Goal: Task Accomplishment & Management: Manage account settings

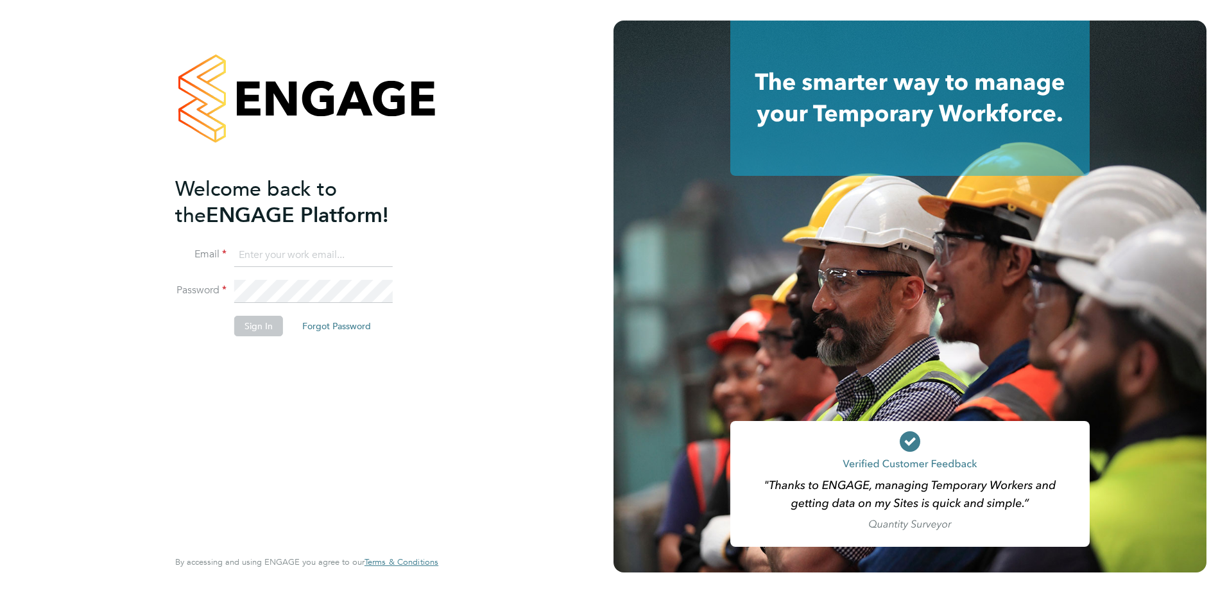
type input "[EMAIL_ADDRESS][DOMAIN_NAME]"
click at [247, 329] on button "Sign In" at bounding box center [258, 326] width 49 height 21
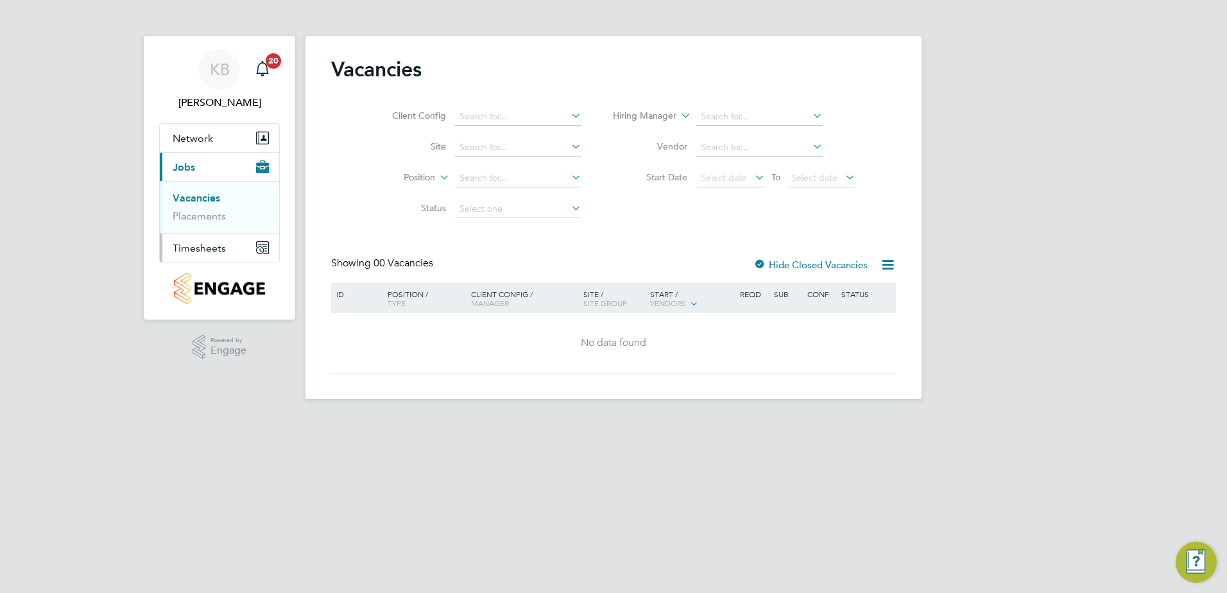
click at [205, 248] on span "Timesheets" at bounding box center [199, 248] width 53 height 12
click at [205, 248] on link "Expenses" at bounding box center [195, 245] width 44 height 12
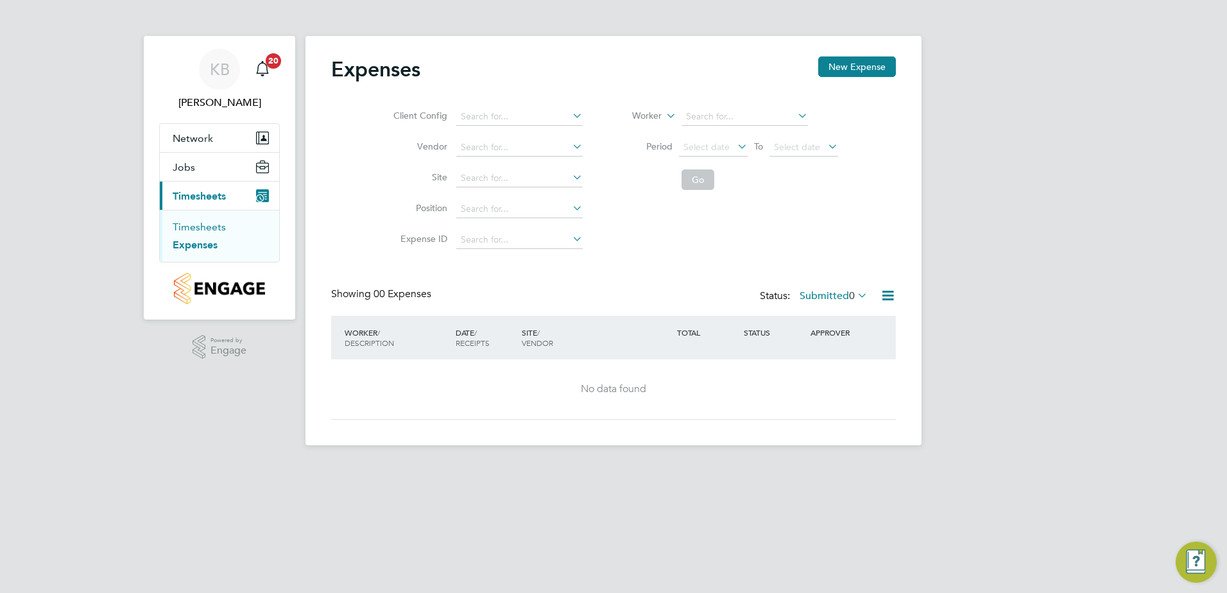
click at [215, 228] on link "Timesheets" at bounding box center [199, 227] width 53 height 12
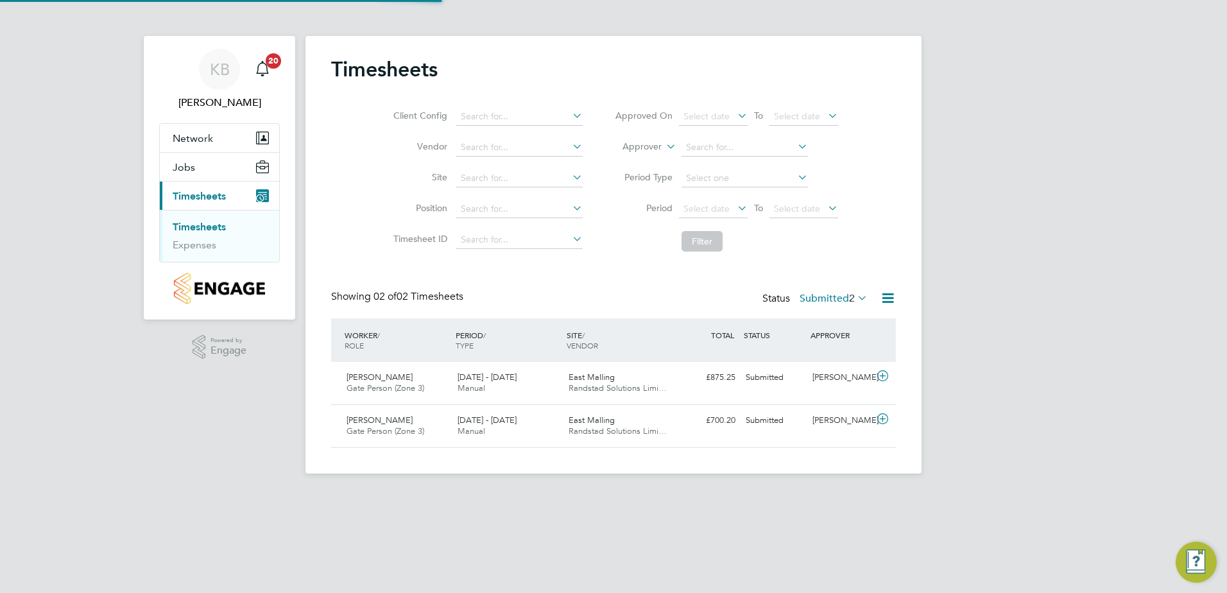
scroll to position [33, 112]
click at [761, 379] on div "Submitted" at bounding box center [774, 377] width 67 height 21
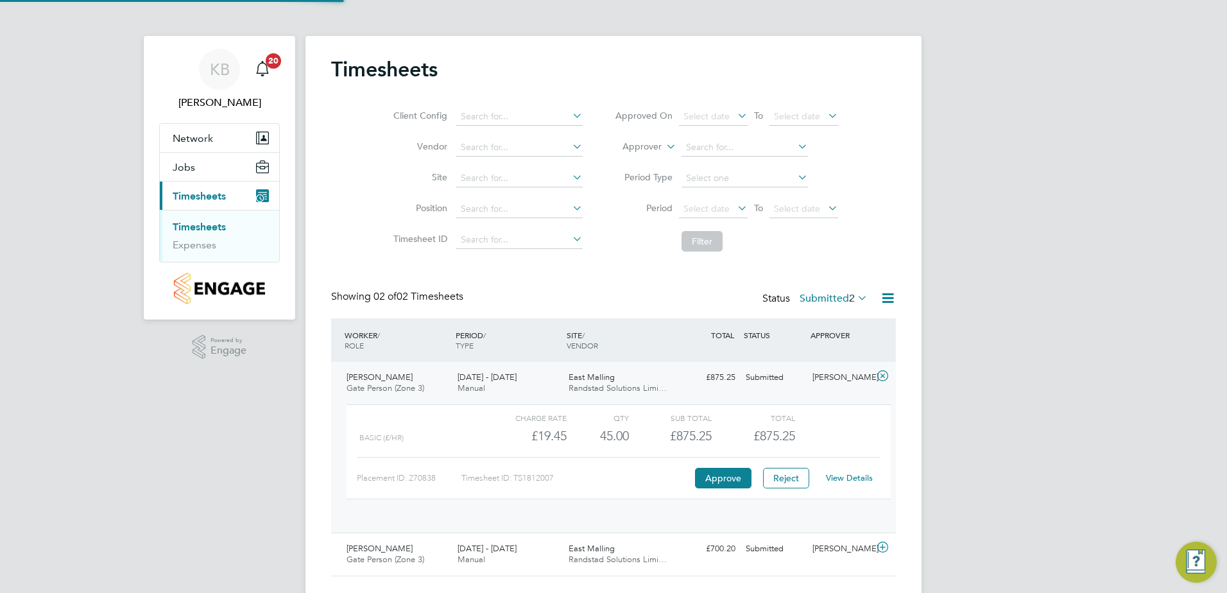
scroll to position [22, 125]
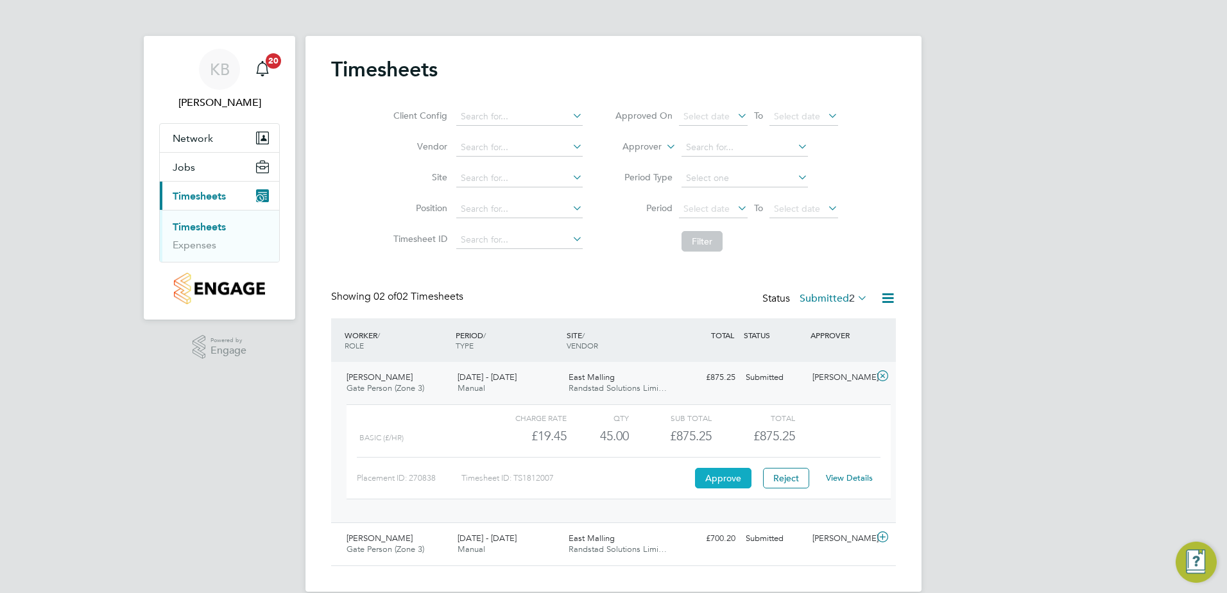
click at [715, 481] on button "Approve" at bounding box center [723, 478] width 56 height 21
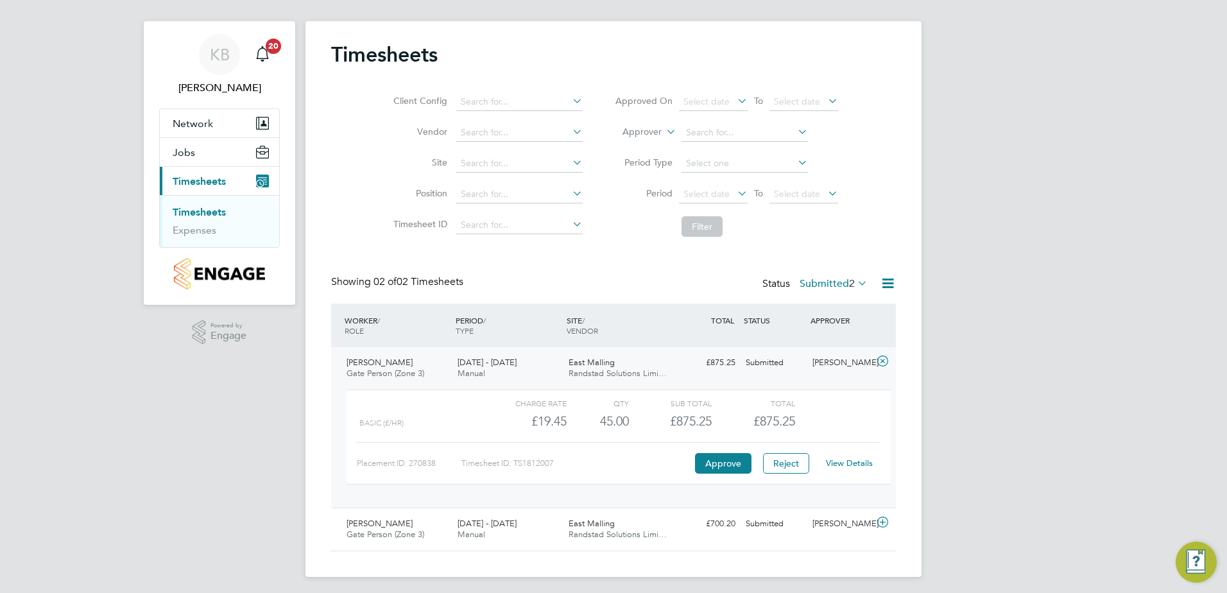
scroll to position [19, 0]
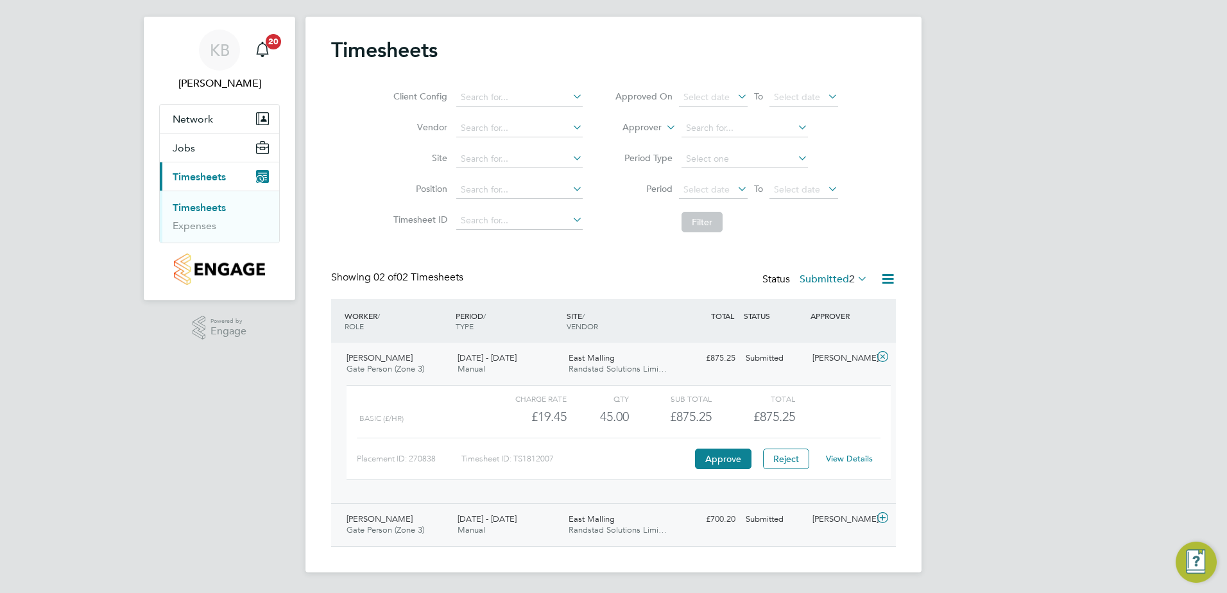
click at [769, 520] on div "Submitted" at bounding box center [774, 519] width 67 height 21
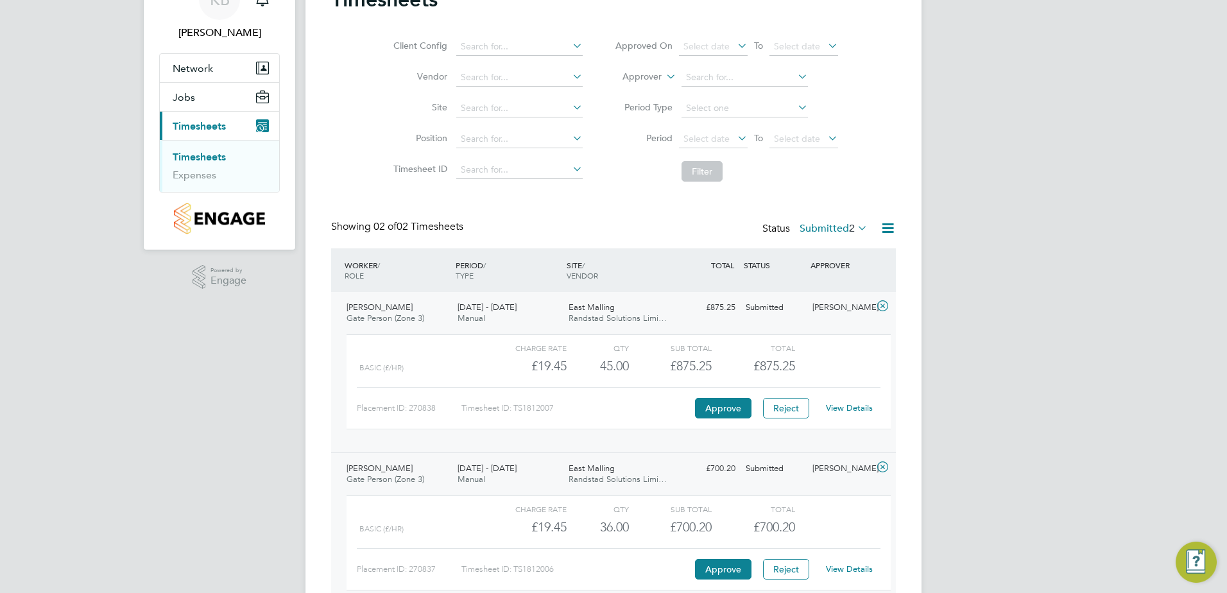
scroll to position [137, 0]
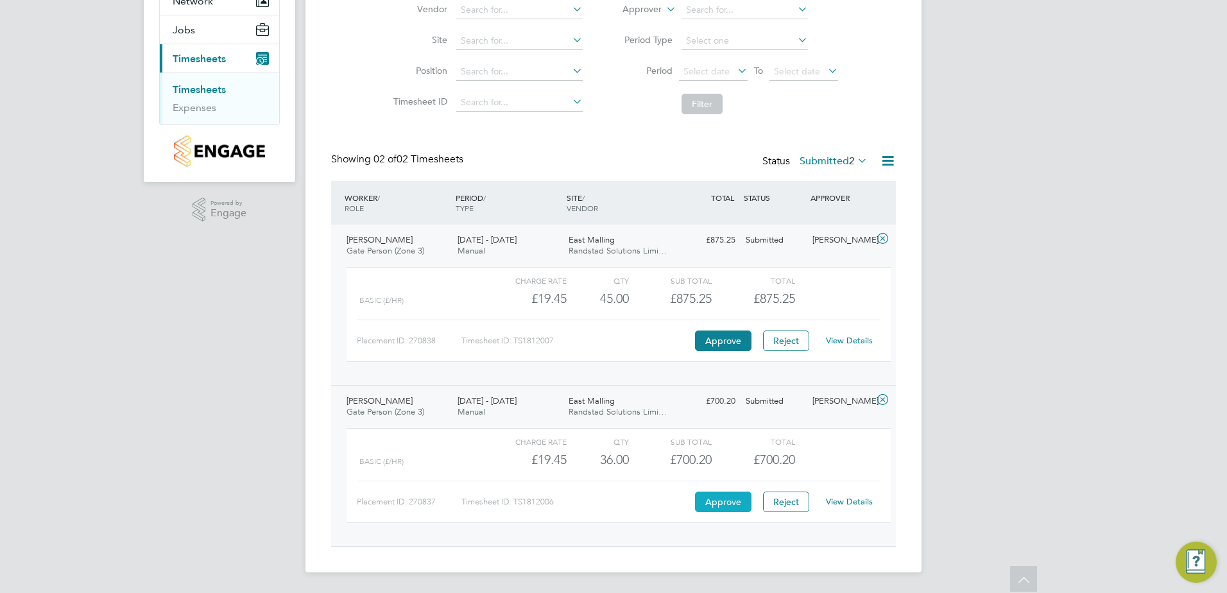
click at [734, 504] on button "Approve" at bounding box center [723, 502] width 56 height 21
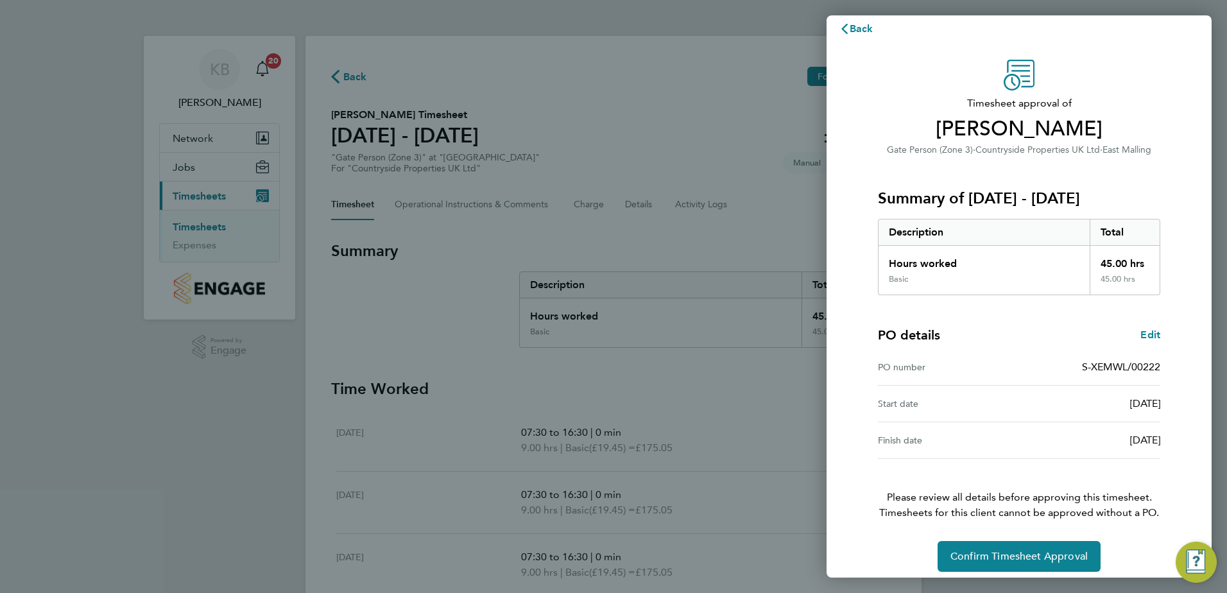
scroll to position [22, 0]
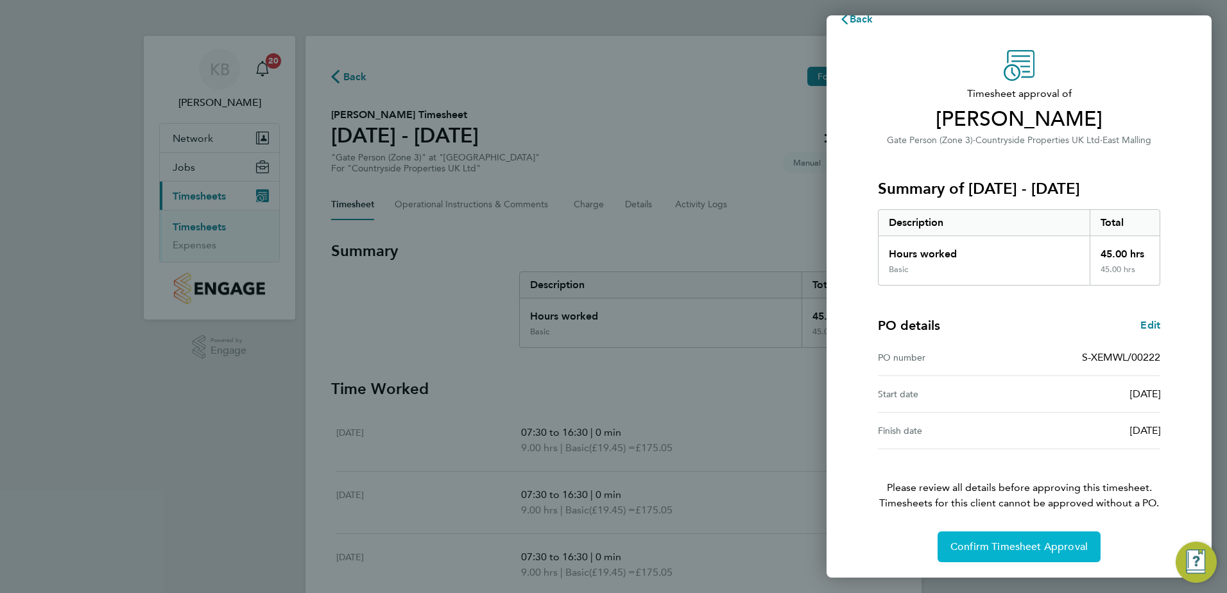
click at [1048, 544] on span "Confirm Timesheet Approval" at bounding box center [1018, 546] width 137 height 13
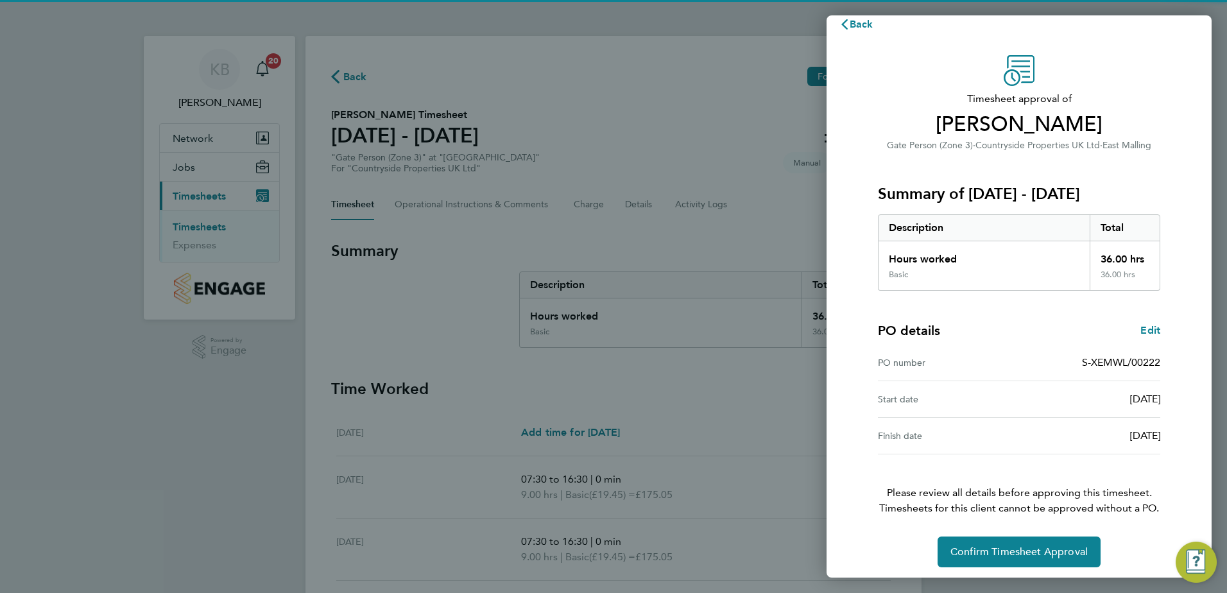
scroll to position [22, 0]
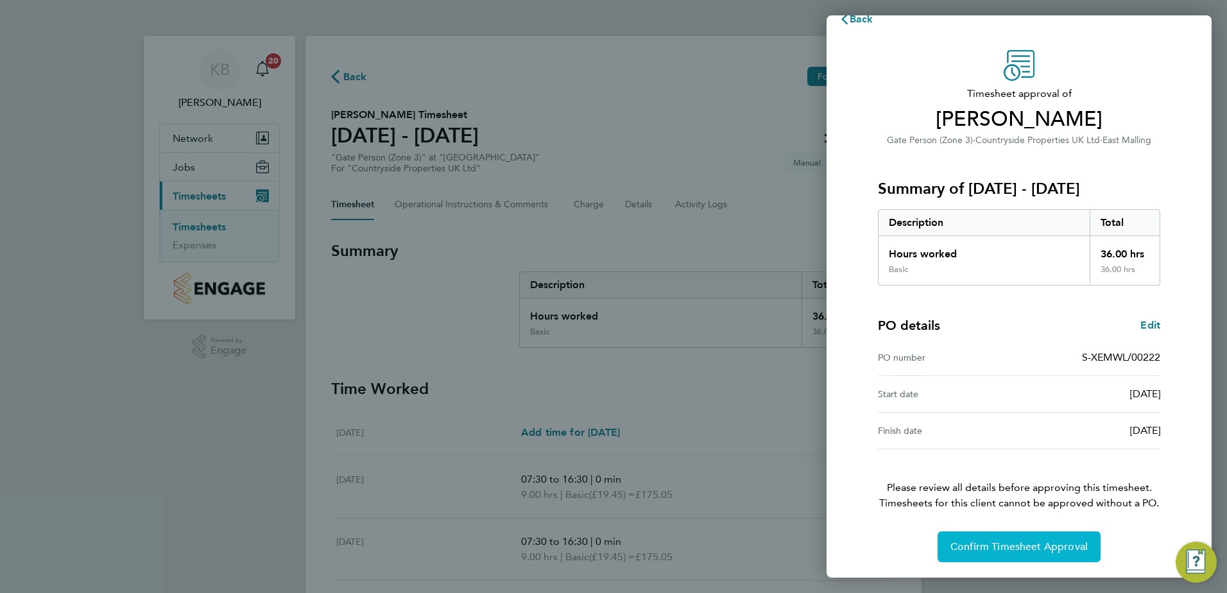
click at [1024, 541] on span "Confirm Timesheet Approval" at bounding box center [1018, 546] width 137 height 13
